Goal: Navigation & Orientation: Find specific page/section

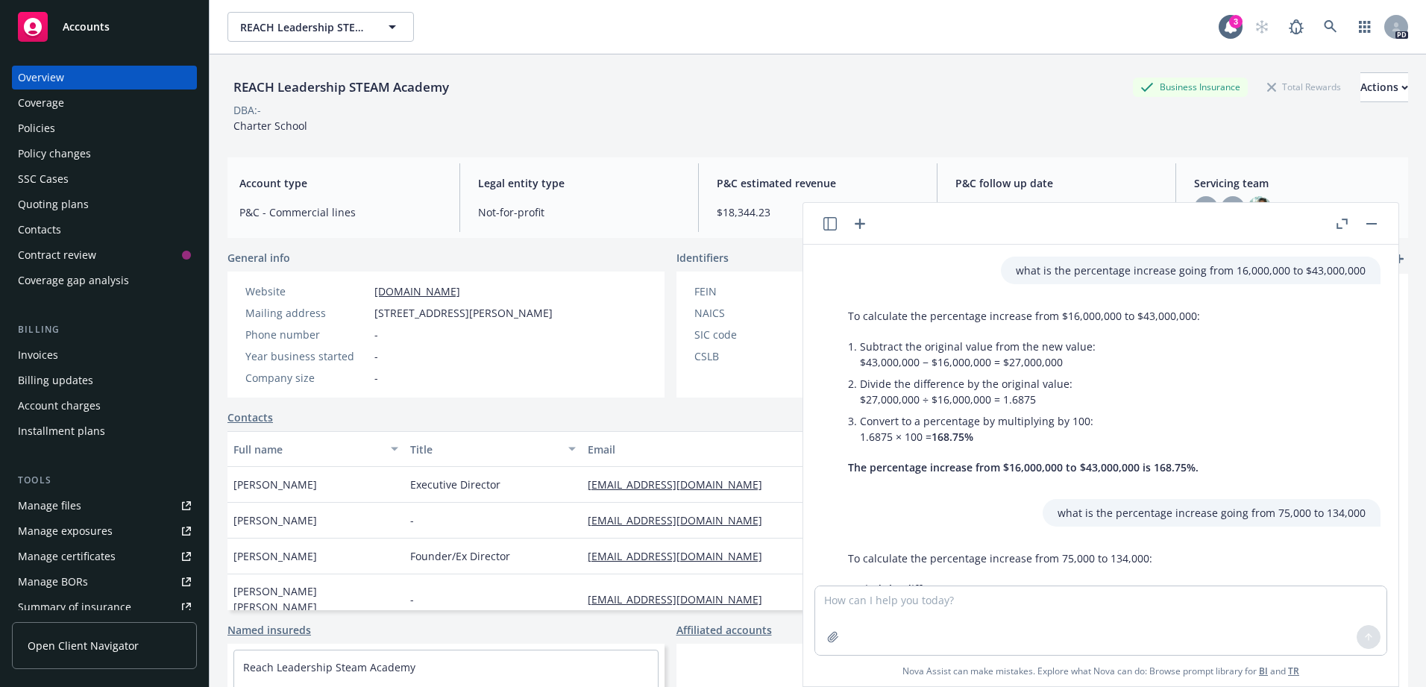
scroll to position [174, 0]
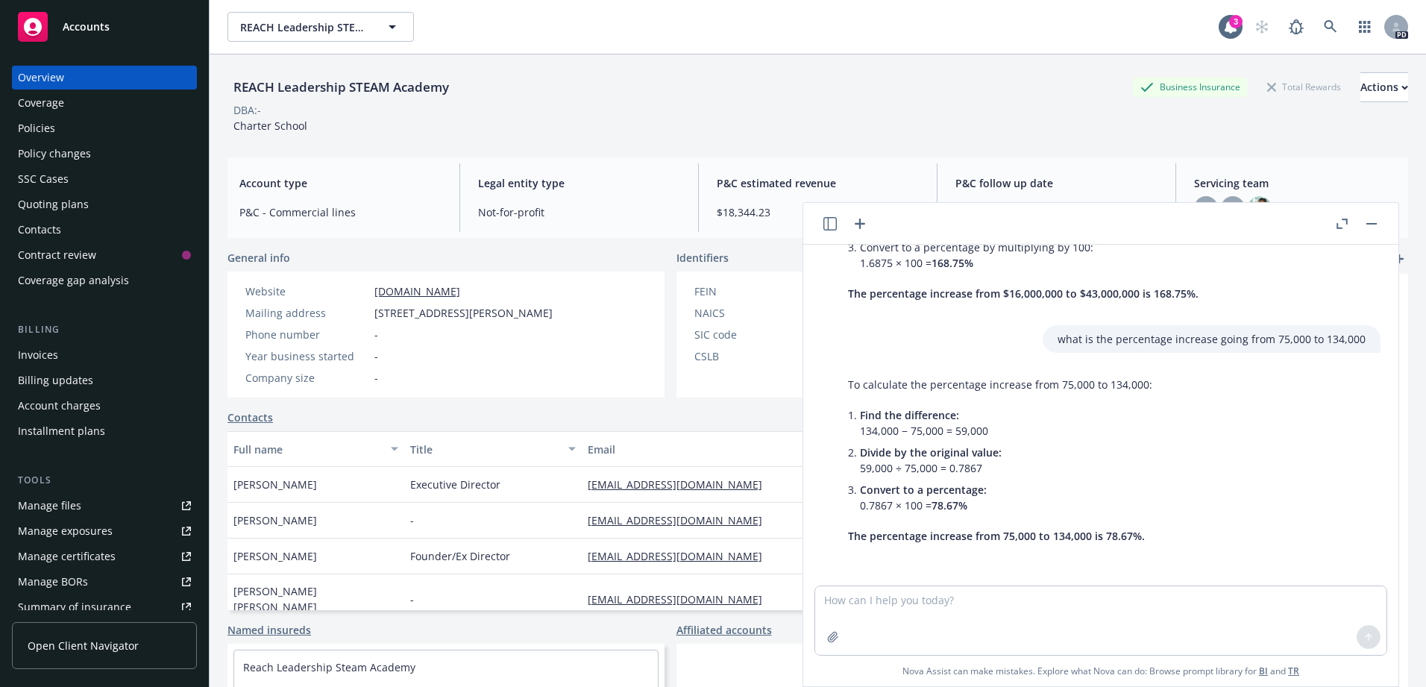
click at [87, 16] on div "Accounts" at bounding box center [104, 27] width 173 height 30
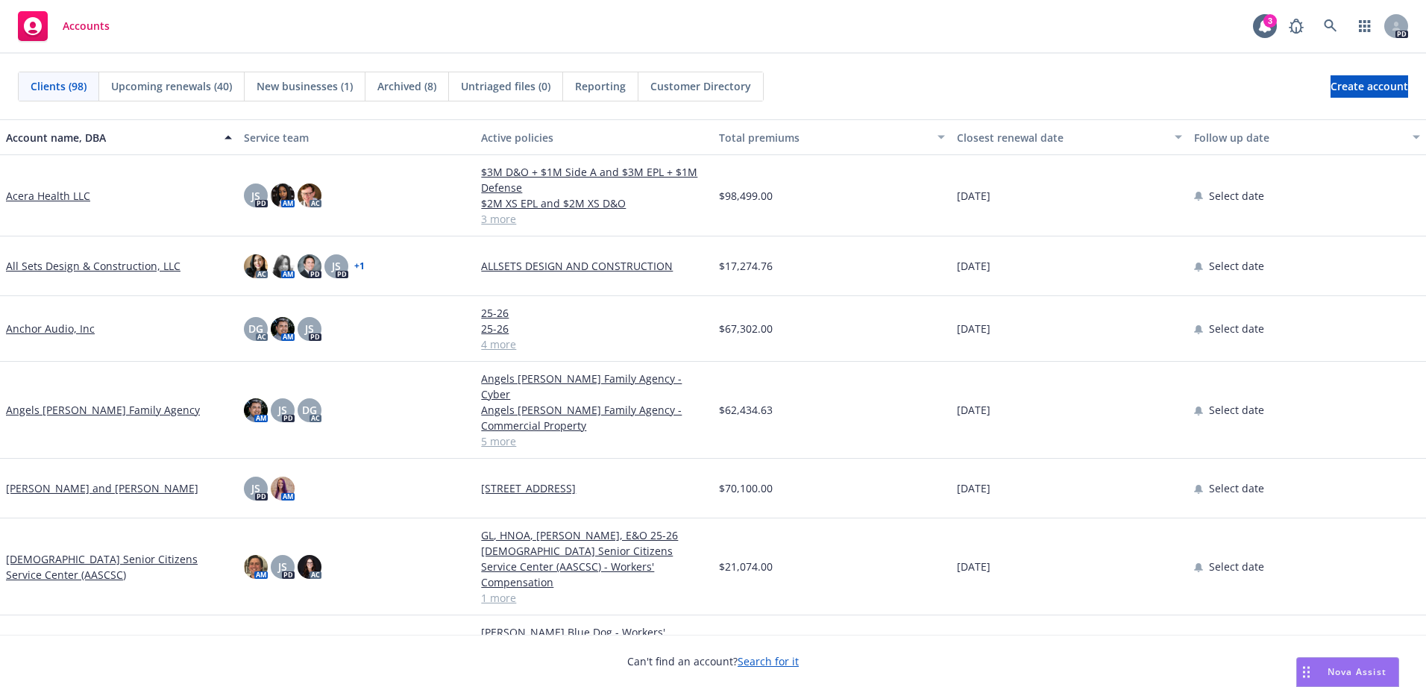
click at [994, 137] on div "Closest renewal date" at bounding box center [1062, 138] width 210 height 16
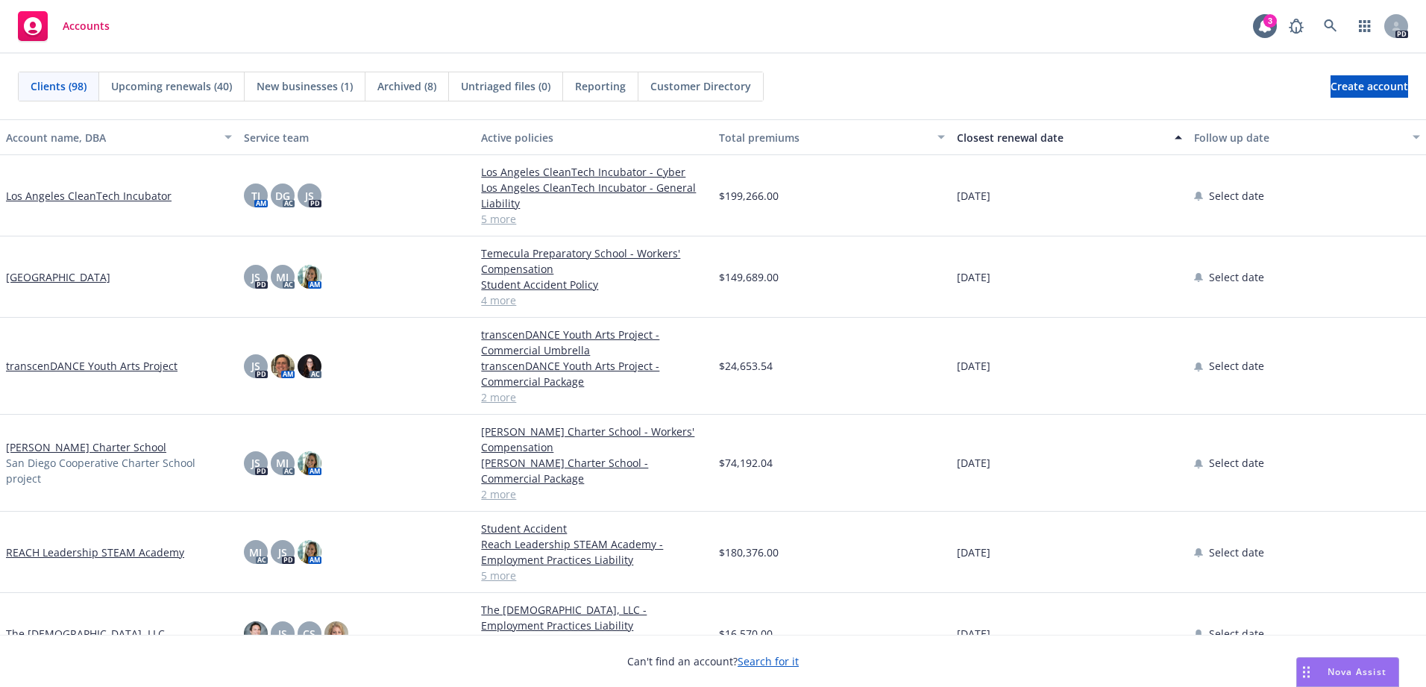
click at [996, 132] on div "Closest renewal date" at bounding box center [1062, 138] width 210 height 16
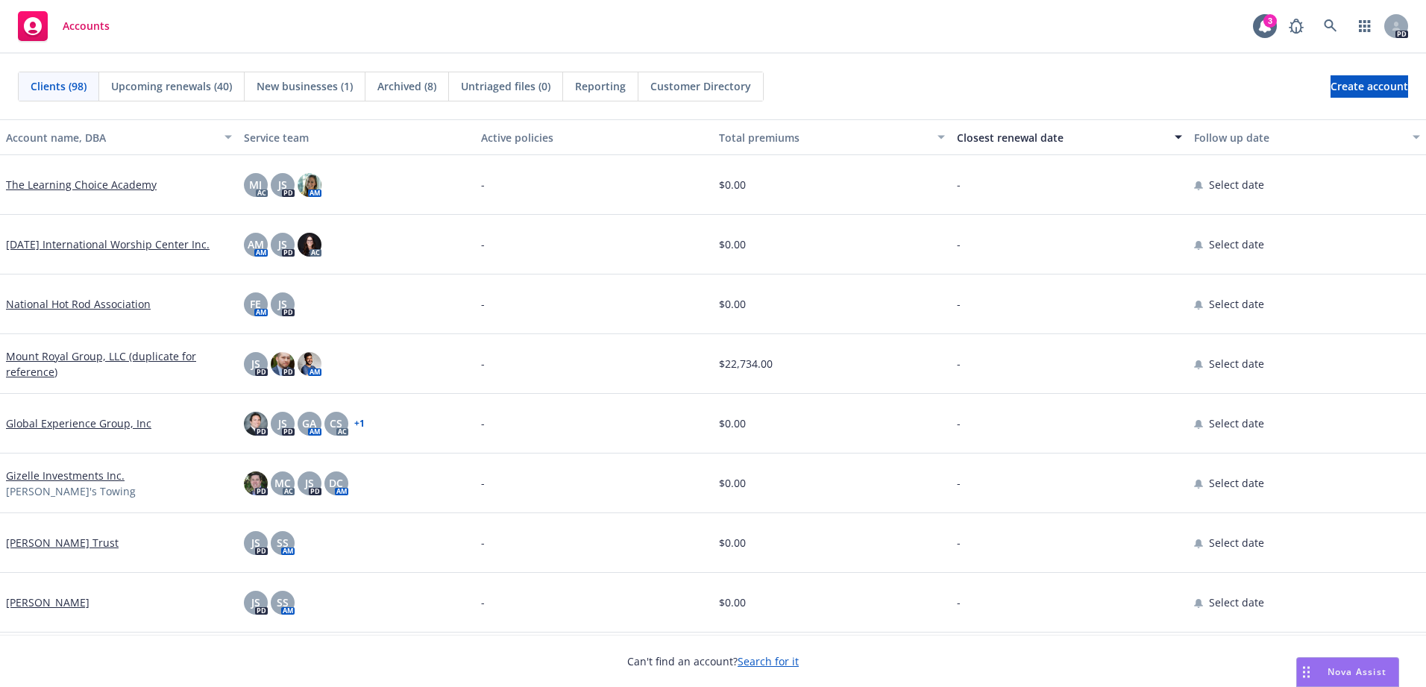
click at [965, 139] on div "Closest renewal date" at bounding box center [1062, 138] width 210 height 16
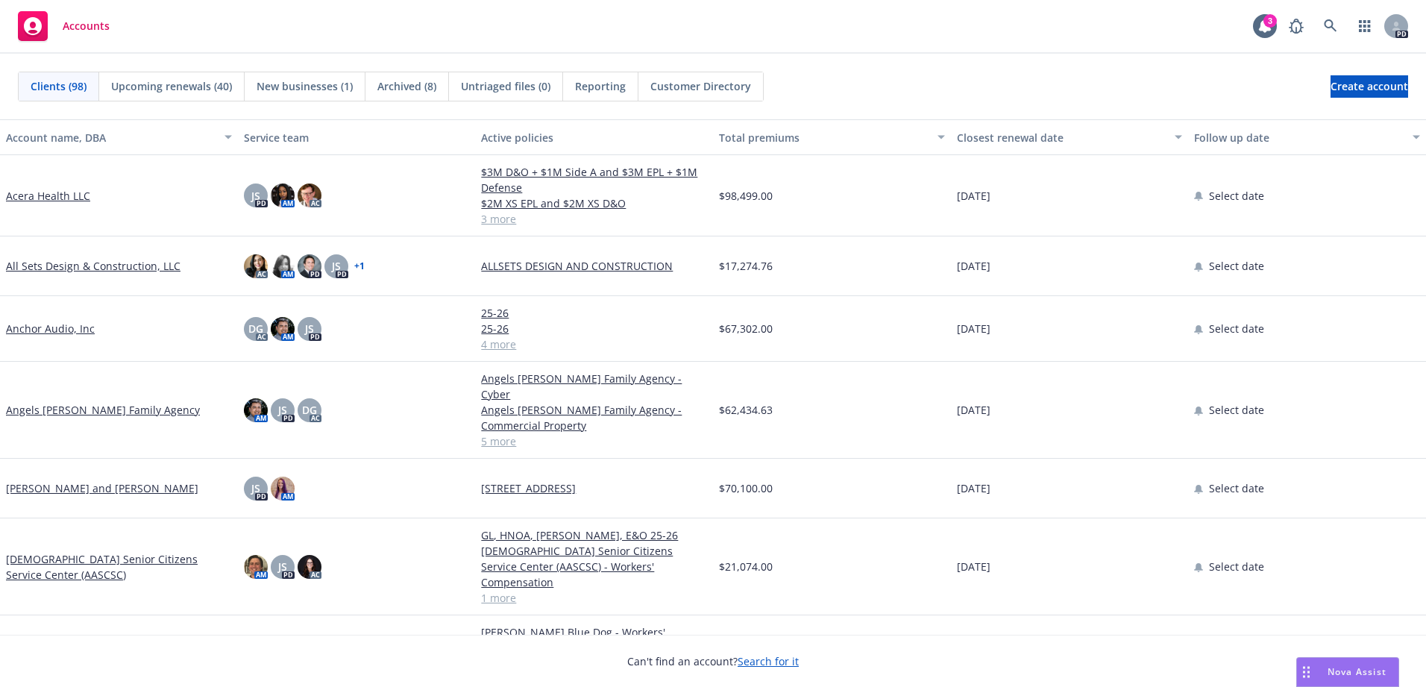
click at [81, 34] on div "Accounts" at bounding box center [64, 26] width 92 height 30
click at [1019, 141] on div "Closest renewal date" at bounding box center [1062, 138] width 210 height 16
